Goal: Information Seeking & Learning: Learn about a topic

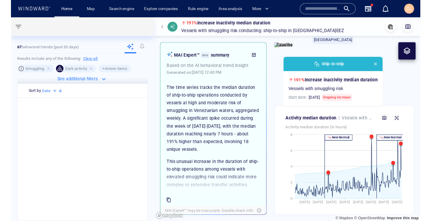
scroll to position [443, 0]
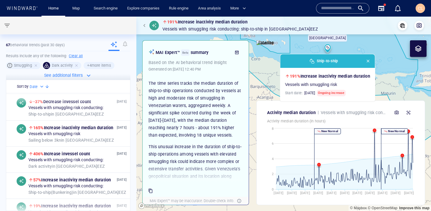
click at [145, 27] on span "button" at bounding box center [146, 26] width 4 height 4
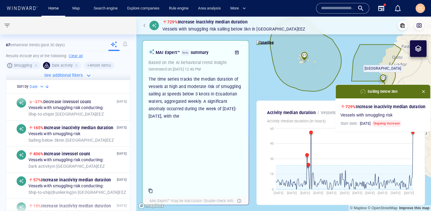
click at [145, 26] on span "button" at bounding box center [146, 26] width 4 height 4
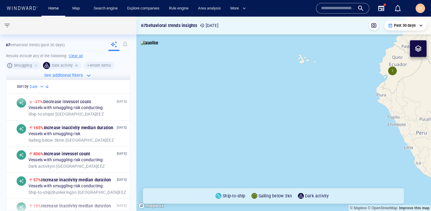
click at [76, 67] on div at bounding box center [76, 65] width 5 height 5
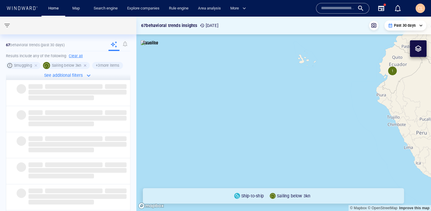
click at [84, 65] on div at bounding box center [85, 65] width 5 height 5
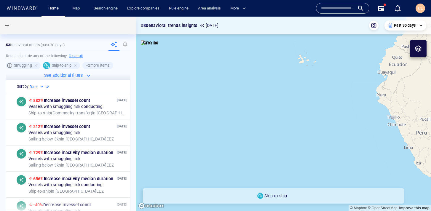
click at [74, 66] on span "Ship-to-ship" at bounding box center [61, 66] width 27 height 6
click at [78, 66] on div at bounding box center [75, 65] width 5 height 5
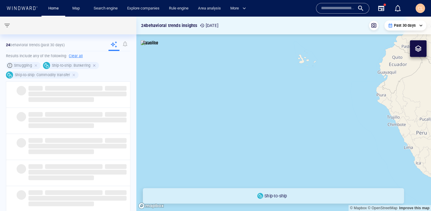
click at [93, 65] on div at bounding box center [94, 65] width 5 height 5
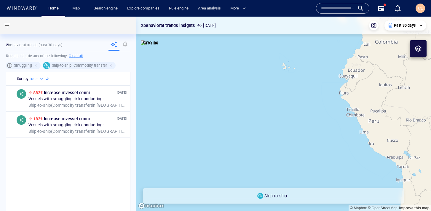
click at [111, 66] on div at bounding box center [111, 65] width 5 height 5
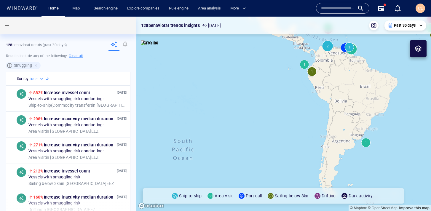
click at [311, 77] on canvas "Map" at bounding box center [283, 114] width 295 height 195
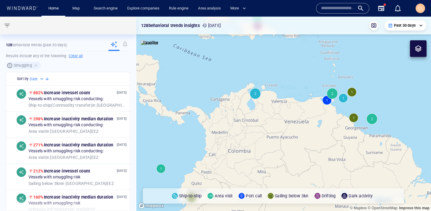
click at [255, 90] on canvas "Map" at bounding box center [283, 114] width 295 height 195
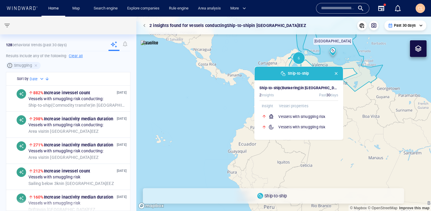
click at [329, 78] on div "Ship-to-ship" at bounding box center [299, 74] width 88 height 14
click at [303, 114] on h6 "Vessels with smuggling risk" at bounding box center [309, 117] width 60 height 6
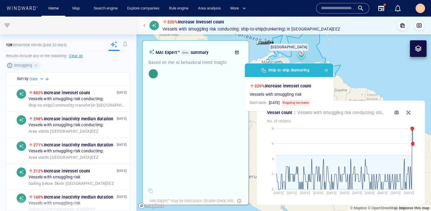
drag, startPoint x: 394, startPoint y: 69, endPoint x: 338, endPoint y: 74, distance: 55.3
click at [338, 74] on canvas "Map" at bounding box center [283, 114] width 295 height 195
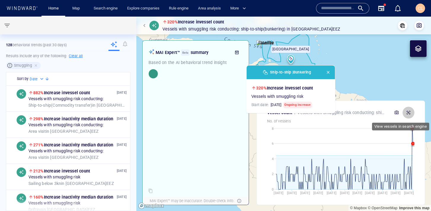
click at [391, 112] on icon "button" at bounding box center [408, 112] width 5 height 5
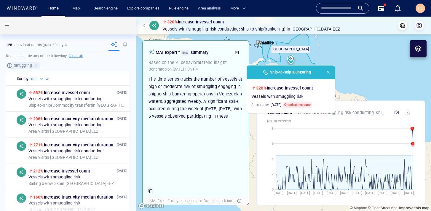
click at [143, 29] on div at bounding box center [150, 25] width 18 height 9
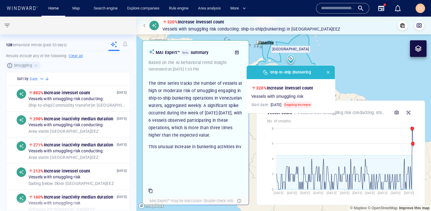
click at [143, 28] on button "button" at bounding box center [145, 25] width 8 height 8
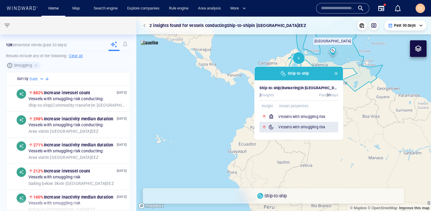
click at [300, 126] on h6 "Vessels with smuggling risk" at bounding box center [309, 127] width 60 height 6
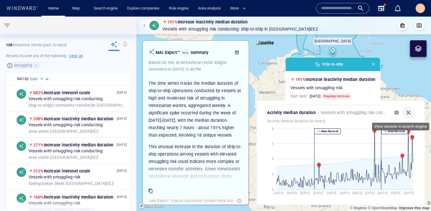
click at [391, 114] on icon "button" at bounding box center [409, 113] width 4 height 4
click at [142, 25] on button "button" at bounding box center [145, 25] width 8 height 8
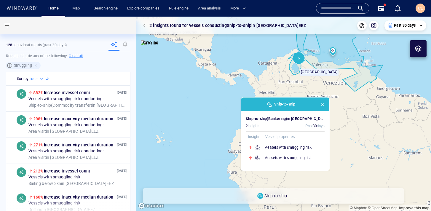
drag, startPoint x: 246, startPoint y: 63, endPoint x: 227, endPoint y: 106, distance: 46.7
click at [227, 106] on canvas "Map" at bounding box center [283, 114] width 295 height 195
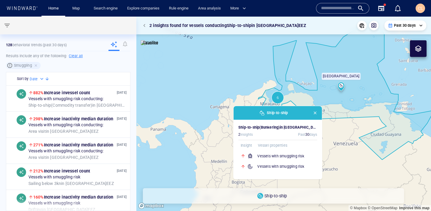
click at [316, 114] on span "button" at bounding box center [315, 113] width 5 height 5
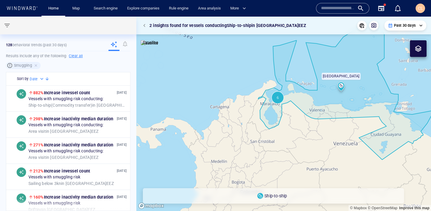
click at [212, 96] on canvas "Map" at bounding box center [283, 114] width 295 height 195
click at [145, 24] on span "button" at bounding box center [146, 26] width 4 height 4
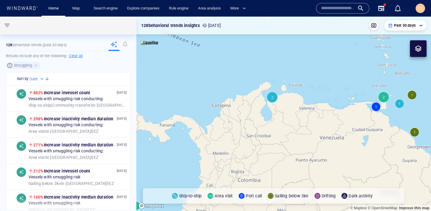
drag, startPoint x: 242, startPoint y: 96, endPoint x: 219, endPoint y: 111, distance: 27.8
click at [219, 111] on canvas "Map" at bounding box center [283, 114] width 295 height 195
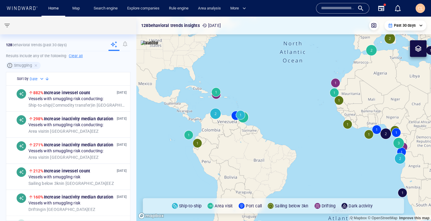
drag, startPoint x: 195, startPoint y: 94, endPoint x: 201, endPoint y: 109, distance: 16.1
click at [201, 109] on canvas "Map" at bounding box center [283, 119] width 295 height 205
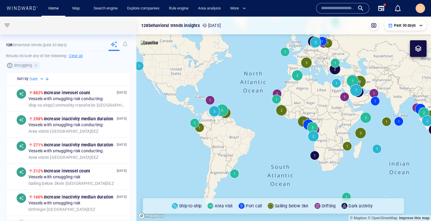
drag, startPoint x: 196, startPoint y: 99, endPoint x: 199, endPoint y: 111, distance: 12.2
click at [199, 111] on canvas "Map" at bounding box center [283, 119] width 295 height 205
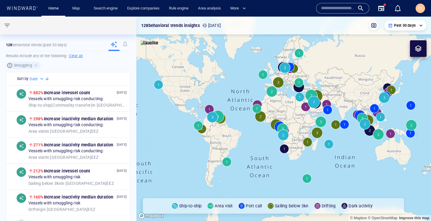
drag, startPoint x: 196, startPoint y: 96, endPoint x: 193, endPoint y: 100, distance: 5.1
click at [193, 100] on canvas "Map" at bounding box center [283, 119] width 295 height 205
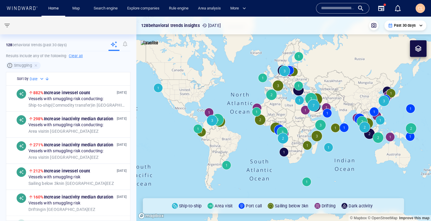
drag, startPoint x: 192, startPoint y: 69, endPoint x: 197, endPoint y: 70, distance: 5.4
click at [197, 70] on canvas "Map" at bounding box center [283, 119] width 295 height 205
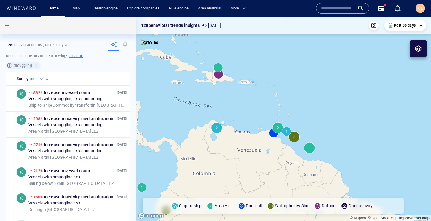
click at [221, 130] on canvas "Map" at bounding box center [283, 119] width 295 height 205
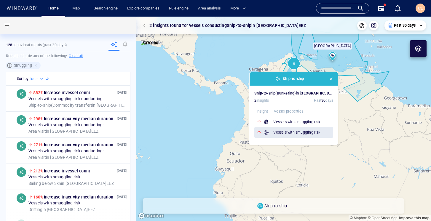
click at [288, 134] on h6 "Vessels with smuggling risk" at bounding box center [303, 133] width 60 height 6
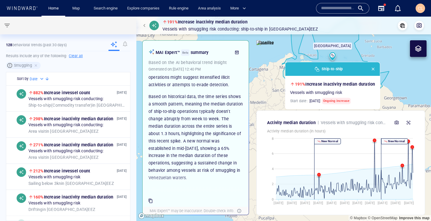
scroll to position [114, 0]
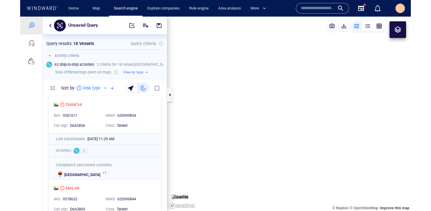
scroll to position [118, 124]
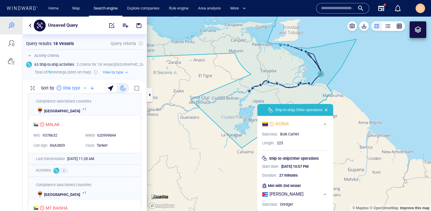
drag, startPoint x: 362, startPoint y: 52, endPoint x: 335, endPoint y: 80, distance: 38.4
click at [335, 80] on canvas "Map" at bounding box center [289, 114] width 284 height 195
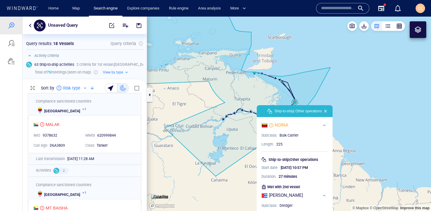
click at [354, 77] on canvas "Map" at bounding box center [289, 114] width 284 height 195
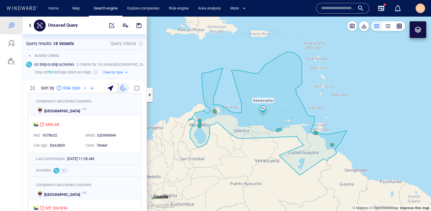
drag, startPoint x: 358, startPoint y: 105, endPoint x: 368, endPoint y: 147, distance: 43.0
click at [368, 147] on canvas "Map" at bounding box center [289, 114] width 284 height 195
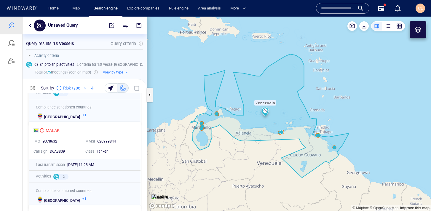
scroll to position [0, 0]
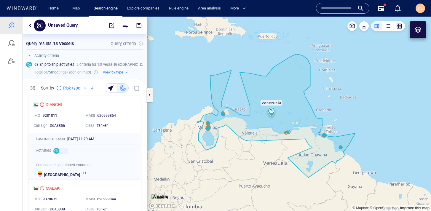
drag, startPoint x: 365, startPoint y: 119, endPoint x: 371, endPoint y: 119, distance: 5.9
click at [371, 119] on canvas "Map" at bounding box center [289, 114] width 284 height 195
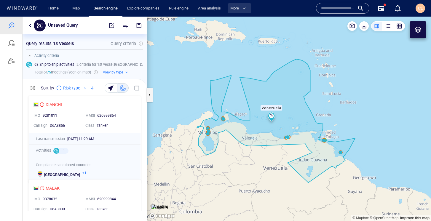
scroll to position [128, 124]
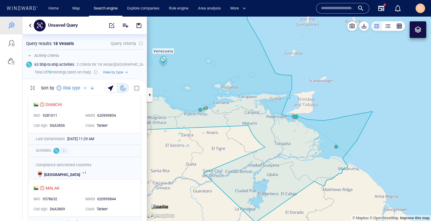
click at [337, 148] on canvas "Map" at bounding box center [289, 119] width 284 height 205
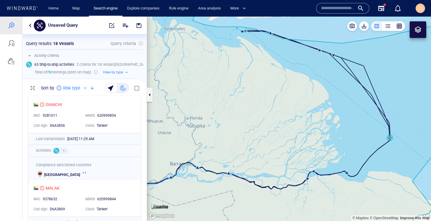
drag, startPoint x: 336, startPoint y: 141, endPoint x: 316, endPoint y: 138, distance: 21.0
click at [302, 139] on canvas "Map" at bounding box center [289, 119] width 284 height 205
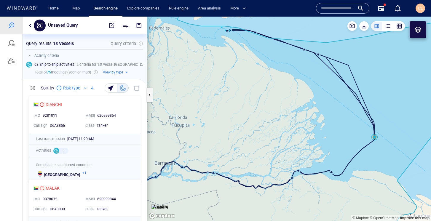
click at [375, 138] on canvas "Map" at bounding box center [289, 119] width 284 height 205
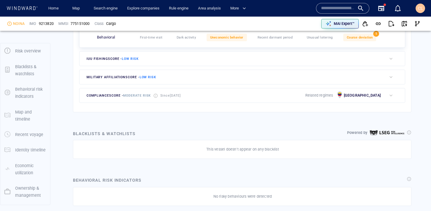
scroll to position [111, 0]
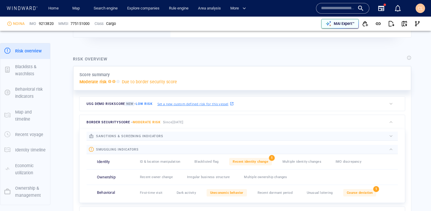
click at [343, 23] on p "MAI Expert™" at bounding box center [344, 23] width 21 height 5
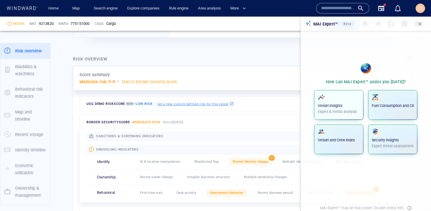
click at [319, 111] on p "Expert & media analysis" at bounding box center [339, 111] width 42 height 5
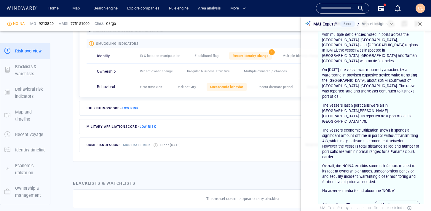
scroll to position [109, 0]
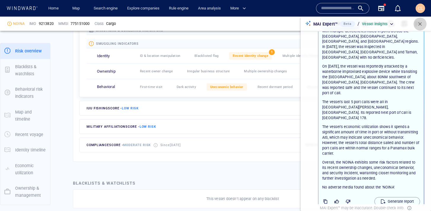
click at [391, 24] on span "button" at bounding box center [420, 24] width 6 height 6
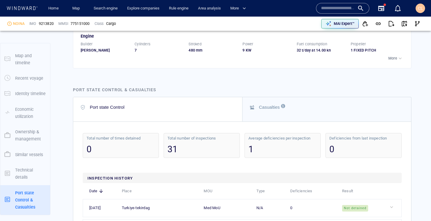
scroll to position [1553, 0]
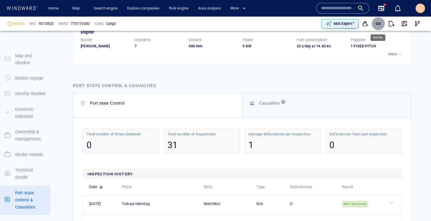
click at [379, 24] on span "button" at bounding box center [378, 24] width 6 height 6
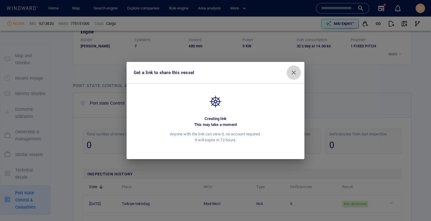
click at [295, 73] on span "button" at bounding box center [293, 72] width 7 height 7
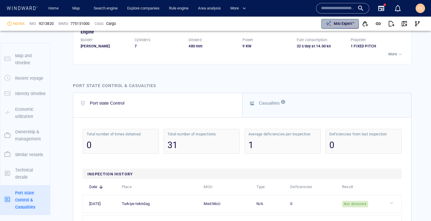
click at [346, 23] on p "MAI Expert™" at bounding box center [344, 23] width 21 height 5
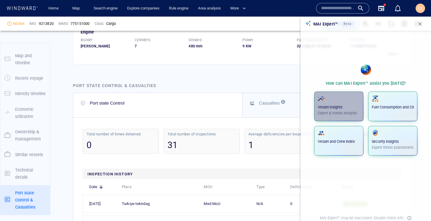
click at [346, 96] on span "button" at bounding box center [339, 98] width 42 height 7
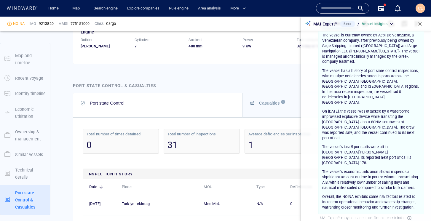
scroll to position [67, 0]
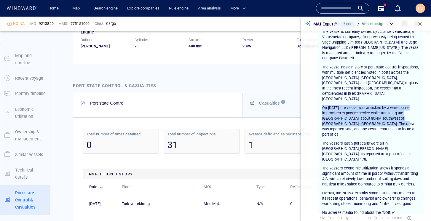
drag, startPoint x: 389, startPoint y: 109, endPoint x: 322, endPoint y: 93, distance: 68.6
click at [322, 93] on div "The NOINA is a 25-year-old bulk carrier sailing under the flag of Venezuela. Th…" at bounding box center [371, 101] width 105 height 237
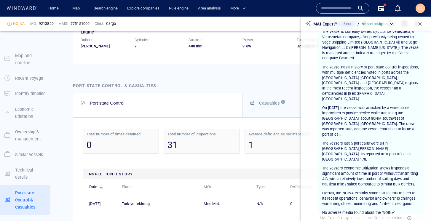
click at [314, 96] on div at bounding box center [310, 107] width 13 height 276
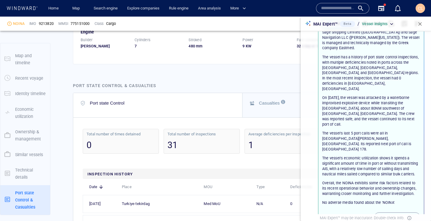
click at [391, 22] on span "button" at bounding box center [420, 24] width 6 height 6
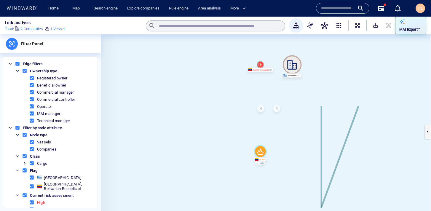
drag, startPoint x: 268, startPoint y: 112, endPoint x: 214, endPoint y: 71, distance: 67.6
click at [214, 71] on canvas at bounding box center [266, 131] width 330 height 195
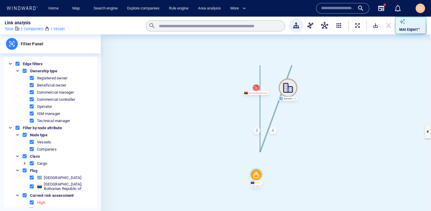
drag, startPoint x: 216, startPoint y: 118, endPoint x: 211, endPoint y: 142, distance: 24.4
click at [211, 142] on canvas at bounding box center [266, 131] width 330 height 195
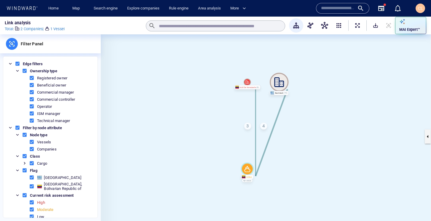
drag, startPoint x: 230, startPoint y: 93, endPoint x: 219, endPoint y: 84, distance: 14.1
click at [219, 84] on canvas at bounding box center [266, 136] width 330 height 205
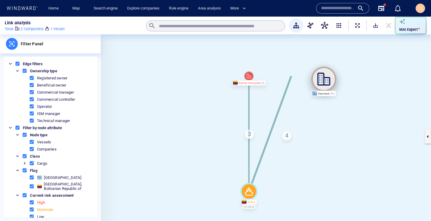
drag, startPoint x: 296, startPoint y: 76, endPoint x: 327, endPoint y: 79, distance: 31.8
click at [328, 79] on icon at bounding box center [323, 79] width 25 height 25
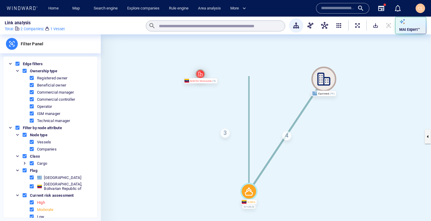
drag, startPoint x: 246, startPoint y: 77, endPoint x: 198, endPoint y: 74, distance: 48.1
click at [197, 74] on icon at bounding box center [200, 73] width 9 height 9
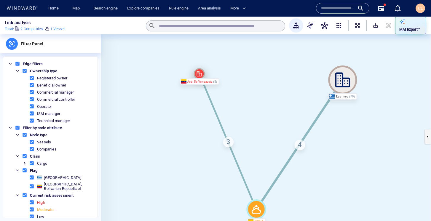
click at [200, 74] on icon at bounding box center [199, 73] width 11 height 11
click at [230, 142] on div "3" at bounding box center [228, 142] width 11 height 11
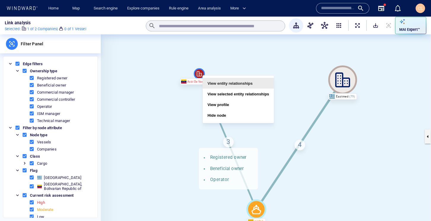
click at [219, 84] on button "View entity relationships" at bounding box center [238, 83] width 71 height 11
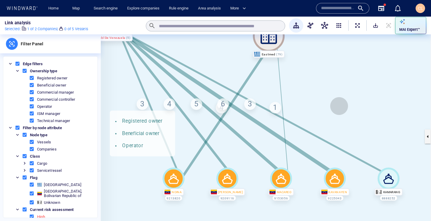
drag, startPoint x: 369, startPoint y: 136, endPoint x: 326, endPoint y: 105, distance: 52.9
click at [327, 105] on canvas at bounding box center [266, 136] width 330 height 205
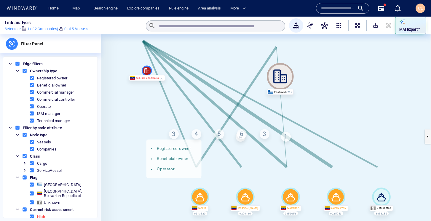
drag, startPoint x: 310, startPoint y: 79, endPoint x: 314, endPoint y: 109, distance: 29.9
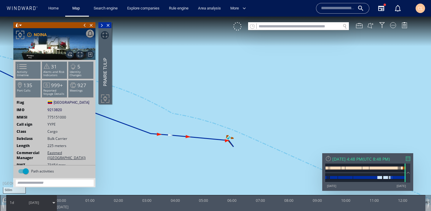
click at [36, 207] on span "[DATE]" at bounding box center [34, 202] width 30 height 15
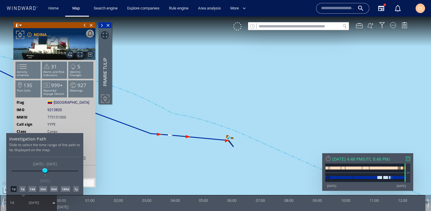
click at [236, 103] on div at bounding box center [215, 114] width 431 height 195
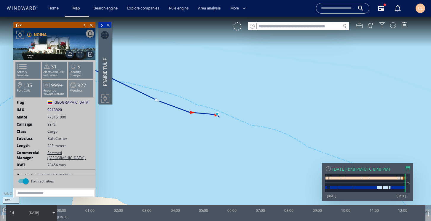
click at [79, 89] on p "Meetings" at bounding box center [81, 90] width 25 height 3
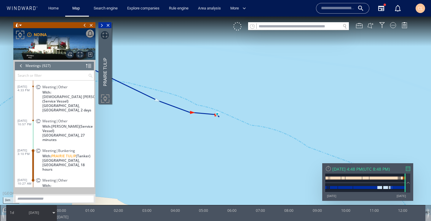
scroll to position [16, 0]
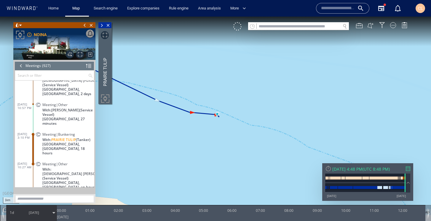
click at [102, 25] on span at bounding box center [101, 26] width 7 height 6
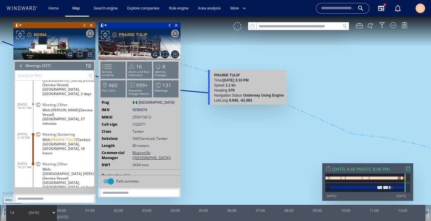
drag, startPoint x: 224, startPoint y: 99, endPoint x: 244, endPoint y: 109, distance: 22.8
click at [244, 109] on canvas "Map" at bounding box center [215, 116] width 431 height 199
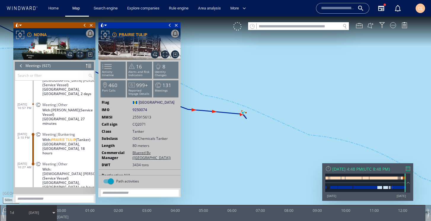
click at [50, 142] on span "[GEOGRAPHIC_DATA], [GEOGRAPHIC_DATA], 18 hours" at bounding box center [68, 148] width 52 height 13
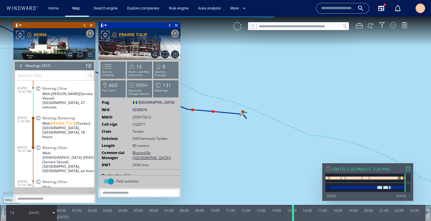
scroll to position [16, 0]
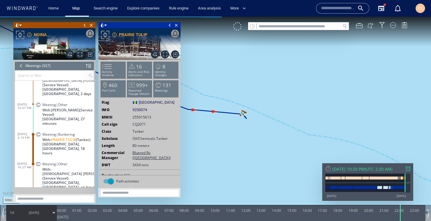
click at [391, 211] on div at bounding box center [401, 213] width 6 height 16
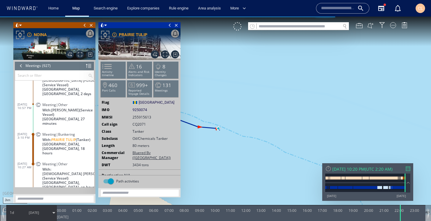
drag, startPoint x: 203, startPoint y: 139, endPoint x: 211, endPoint y: 137, distance: 7.5
click at [211, 137] on canvas "Map" at bounding box center [215, 116] width 431 height 199
click at [19, 211] on div "1d 9/3/25" at bounding box center [31, 213] width 50 height 15
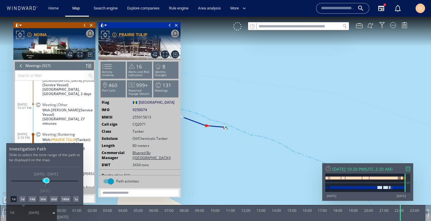
click at [47, 182] on span at bounding box center [46, 181] width 4 height 4
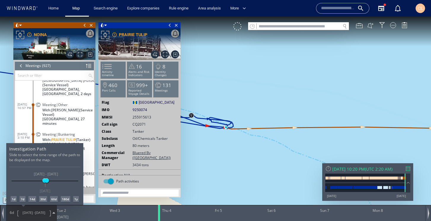
click at [176, 211] on div at bounding box center [215, 119] width 431 height 205
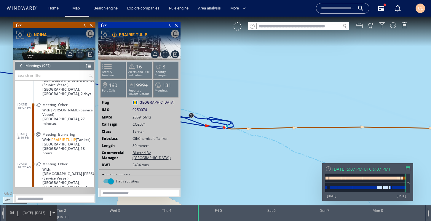
drag, startPoint x: 157, startPoint y: 215, endPoint x: 194, endPoint y: 216, distance: 37.1
click at [196, 211] on div at bounding box center [199, 213] width 6 height 16
click at [39, 209] on span "9/2/25 - 9/8/25" at bounding box center [34, 213] width 30 height 15
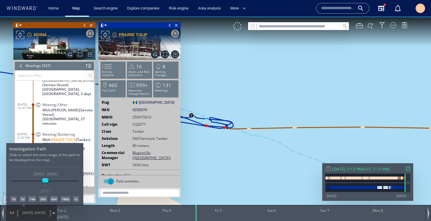
click at [10, 197] on div "1d 7d 14d 30d 60d 180d 1y" at bounding box center [44, 199] width 71 height 6
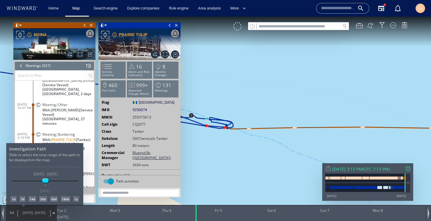
click at [14, 200] on div "1d" at bounding box center [14, 199] width 6 height 6
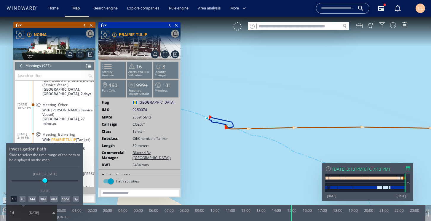
click at [45, 134] on div at bounding box center [215, 119] width 431 height 205
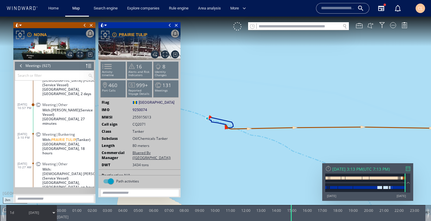
click at [46, 142] on span "Boca Grande Anchorage, Venezuela, 18 hours" at bounding box center [68, 148] width 52 height 13
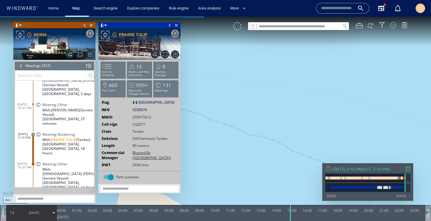
scroll to position [33, 0]
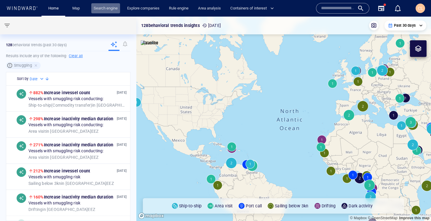
click at [102, 9] on link "Search engine" at bounding box center [105, 8] width 29 height 10
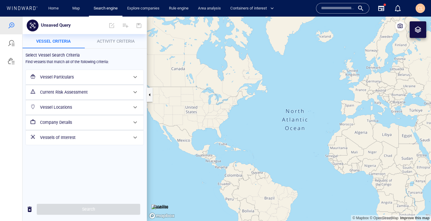
click at [65, 80] on h6 "Vessel Particulars" at bounding box center [84, 77] width 88 height 7
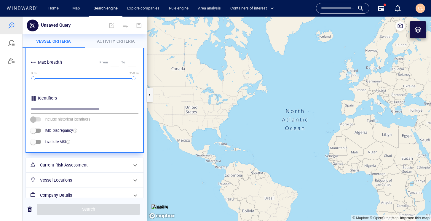
scroll to position [278, 0]
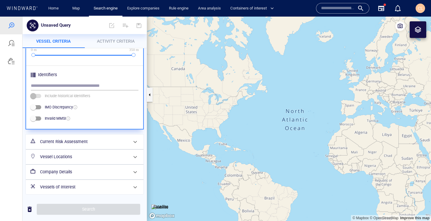
click at [64, 157] on h6 "Vessel Locations" at bounding box center [84, 156] width 88 height 7
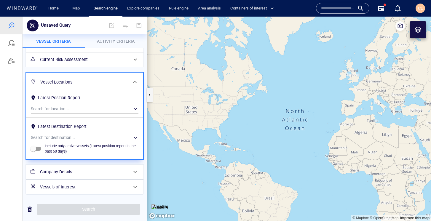
scroll to position [0, 0]
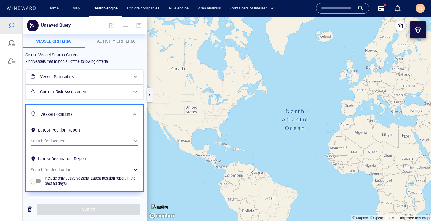
click at [72, 140] on div "​" at bounding box center [85, 141] width 108 height 9
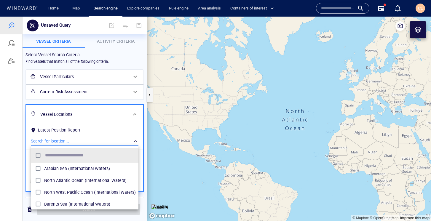
scroll to position [59, 107]
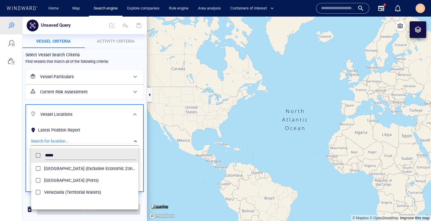
type input "*****"
click at [78, 165] on span "[GEOGRAPHIC_DATA] (Exclusive Economic Zones)" at bounding box center [90, 168] width 92 height 7
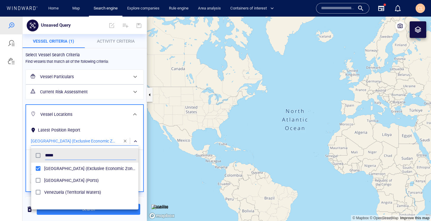
click at [106, 125] on div at bounding box center [215, 119] width 431 height 205
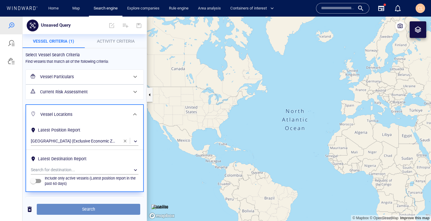
click at [104, 211] on span "Search" at bounding box center [89, 209] width 94 height 7
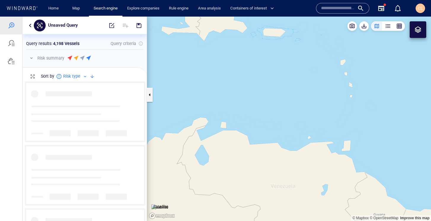
scroll to position [140, 124]
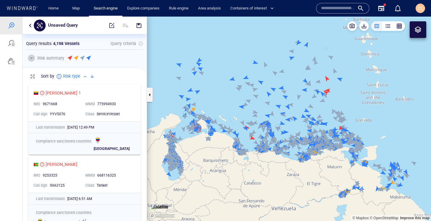
click at [29, 58] on button "button" at bounding box center [31, 58] width 7 height 7
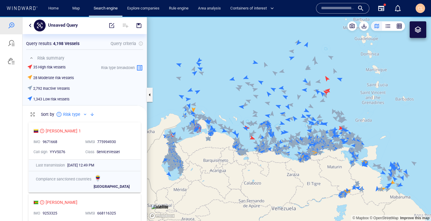
drag, startPoint x: 239, startPoint y: 42, endPoint x: 252, endPoint y: 46, distance: 13.2
click at [252, 46] on canvas "Map" at bounding box center [289, 119] width 284 height 205
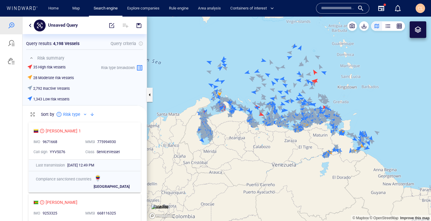
click at [424, 31] on div at bounding box center [418, 29] width 17 height 17
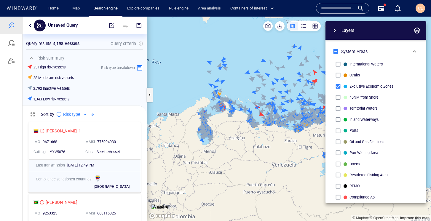
click at [417, 34] on span "button" at bounding box center [417, 30] width 7 height 7
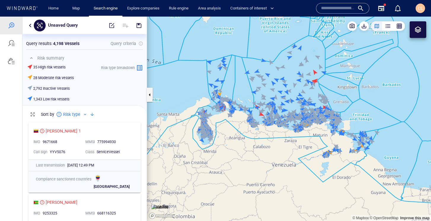
click at [419, 27] on div at bounding box center [418, 29] width 7 height 7
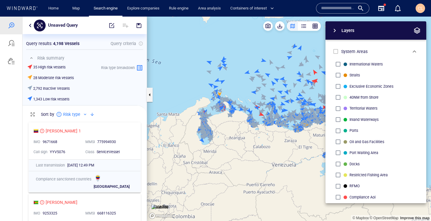
click at [247, 59] on canvas "Map" at bounding box center [289, 119] width 284 height 205
click at [413, 35] on div "Layers" at bounding box center [371, 30] width 85 height 11
click at [415, 32] on span "button" at bounding box center [417, 30] width 7 height 7
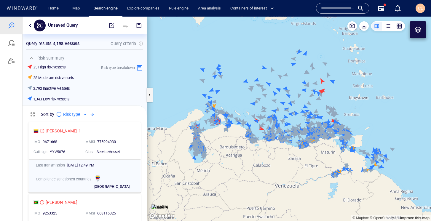
drag, startPoint x: 372, startPoint y: 87, endPoint x: 387, endPoint y: 98, distance: 18.3
click at [387, 98] on canvas "Map" at bounding box center [289, 119] width 284 height 205
click at [29, 25] on button "button" at bounding box center [30, 25] width 7 height 7
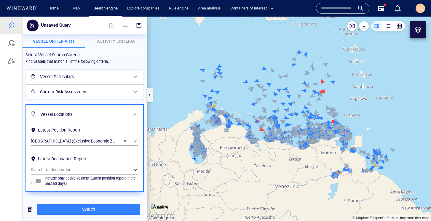
click at [114, 45] on button "Activity Criteria" at bounding box center [116, 41] width 62 height 14
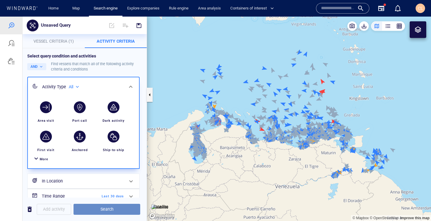
click at [102, 209] on span "Search" at bounding box center [106, 209] width 57 height 7
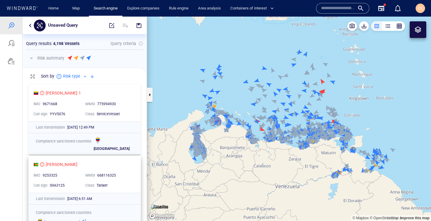
scroll to position [140, 124]
click at [34, 60] on button "button" at bounding box center [31, 58] width 7 height 7
